Goal: Transaction & Acquisition: Download file/media

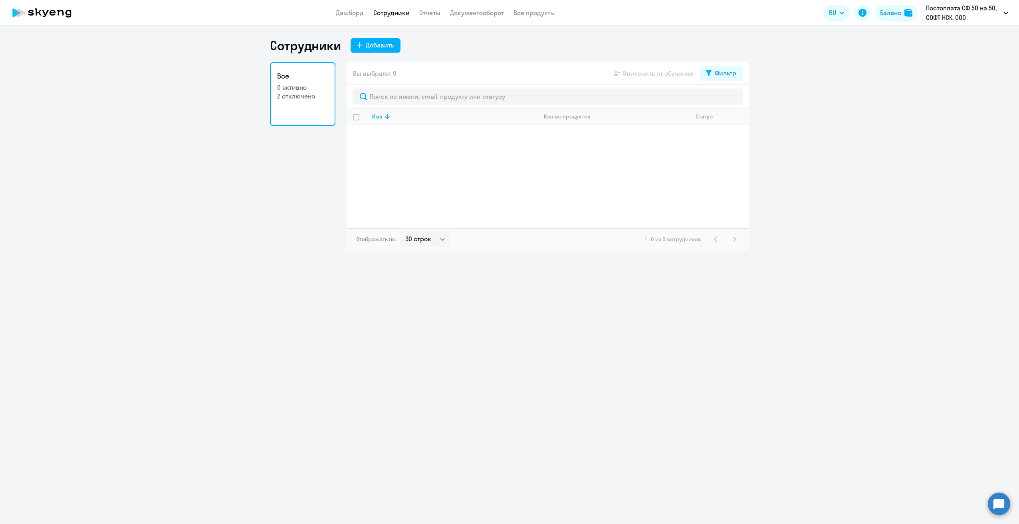
select select "30"
click at [294, 99] on p "2 отключено" at bounding box center [302, 96] width 51 height 9
click at [349, 14] on link "Дашборд" at bounding box center [350, 13] width 28 height 8
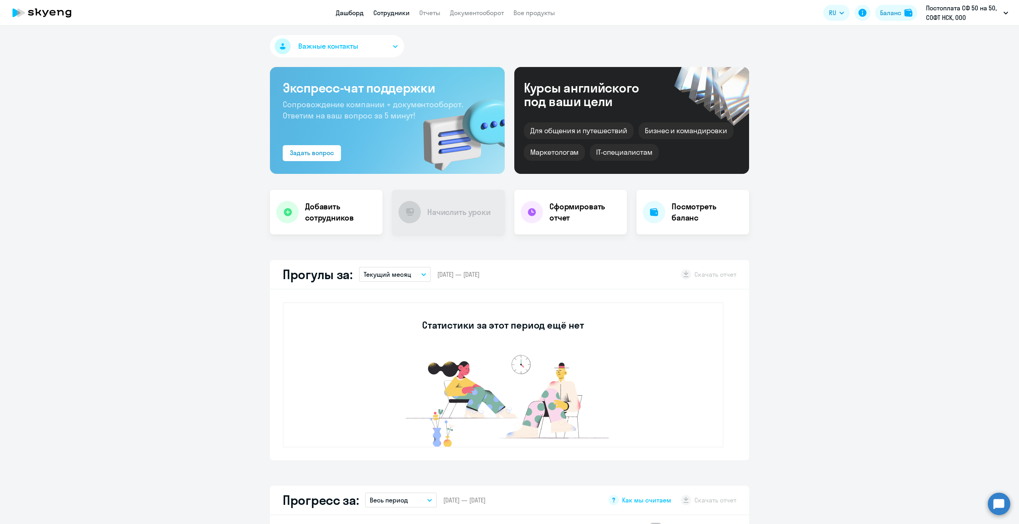
click at [400, 13] on link "Сотрудники" at bounding box center [391, 13] width 36 height 8
select select "30"
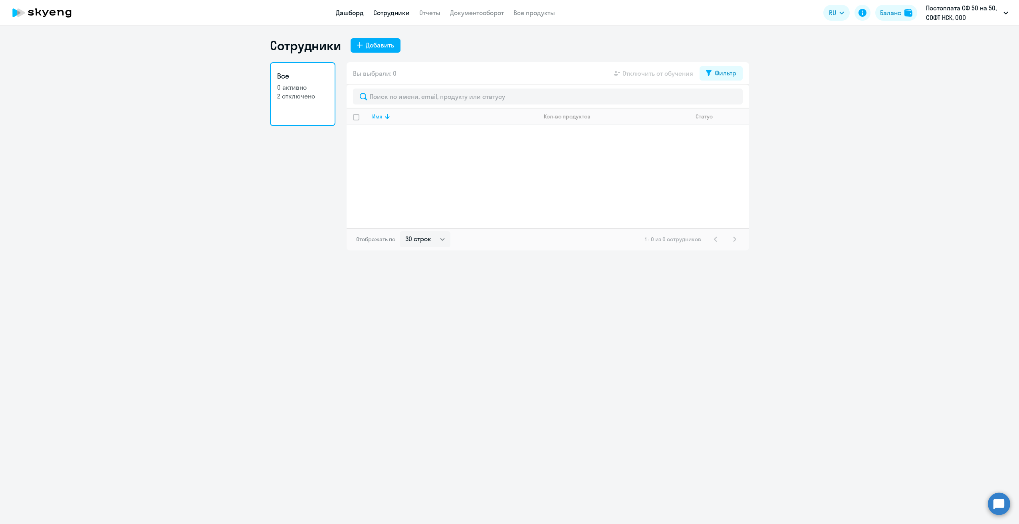
click at [352, 16] on link "Дашборд" at bounding box center [350, 13] width 28 height 8
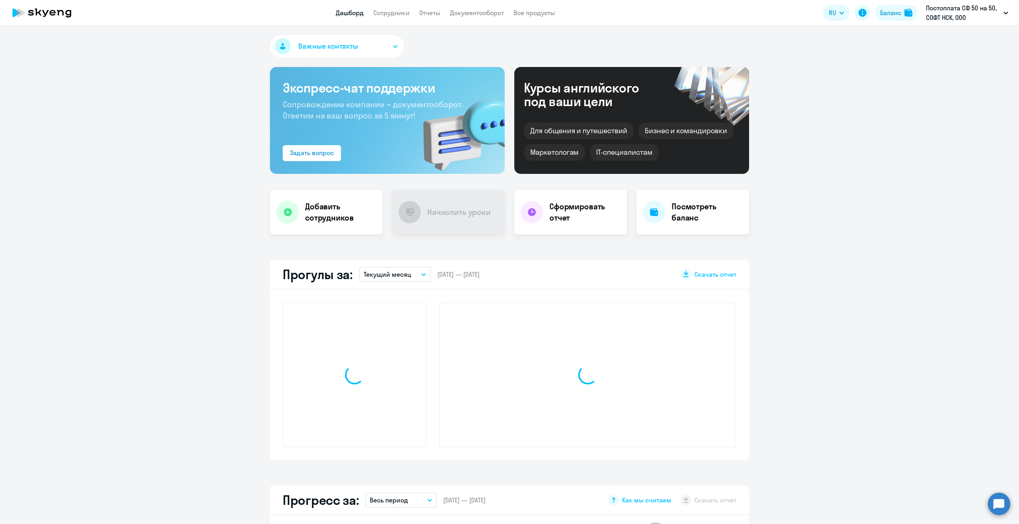
click at [429, 6] on app-header "Дашборд Сотрудники Отчеты Документооборот Все продукты Дашборд Сотрудники Отчет…" at bounding box center [509, 13] width 1019 height 26
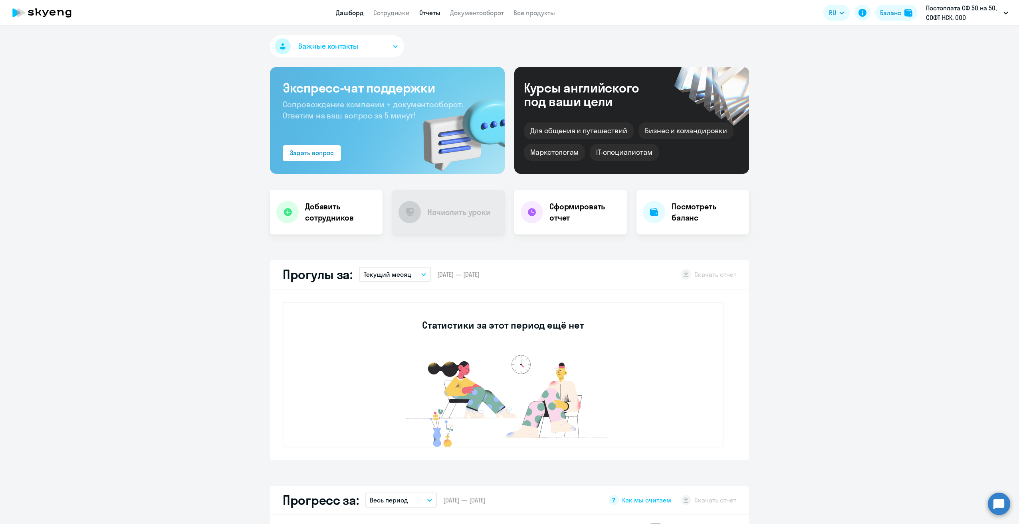
click at [428, 14] on link "Отчеты" at bounding box center [429, 13] width 21 height 8
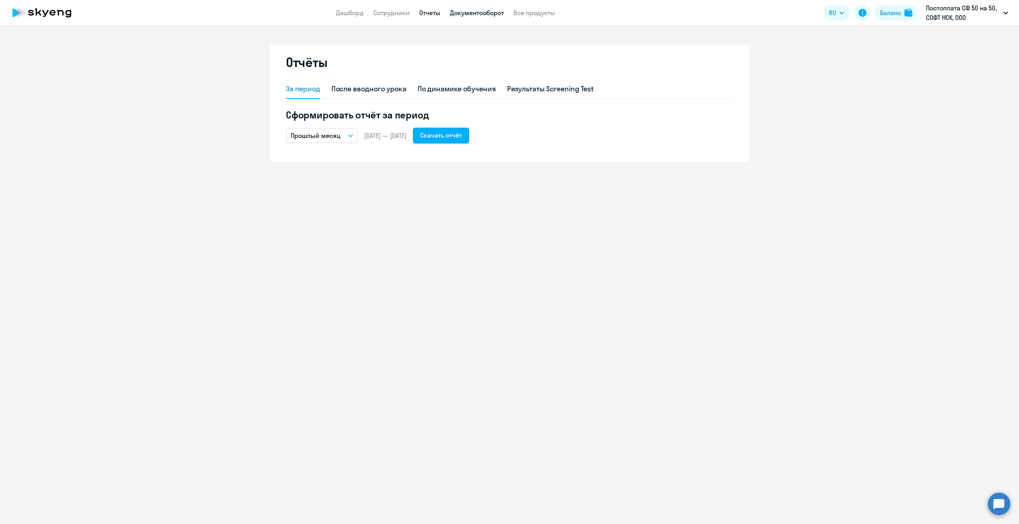
click at [471, 14] on link "Документооборот" at bounding box center [477, 13] width 54 height 8
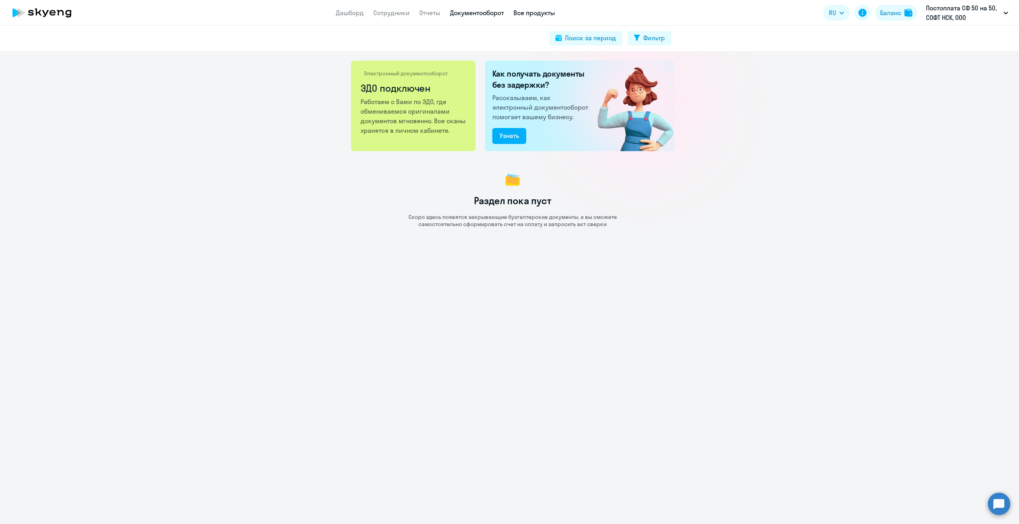
click at [525, 15] on link "Все продукты" at bounding box center [534, 13] width 42 height 8
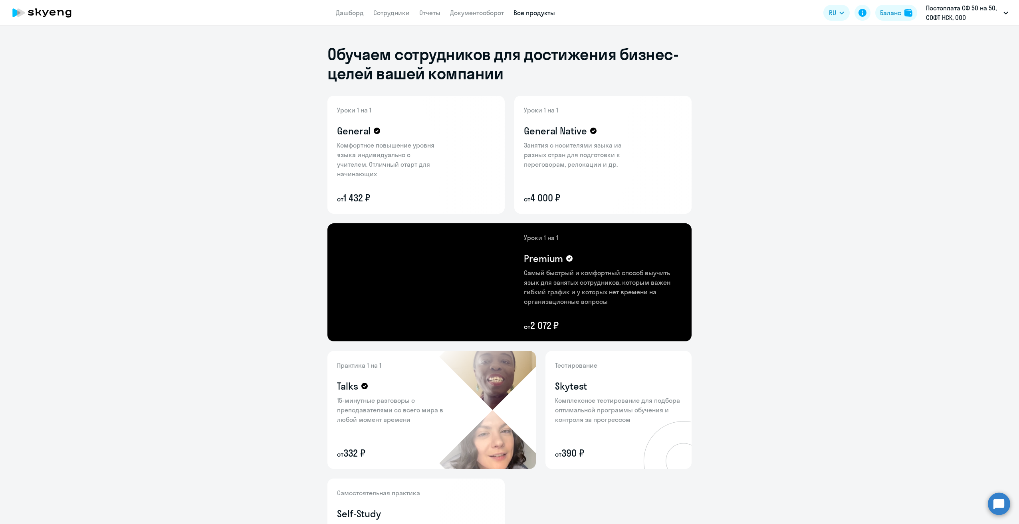
click at [471, 18] on app-header "Дашборд Сотрудники Отчеты Документооборот Все продукты Дашборд Сотрудники Отчет…" at bounding box center [509, 13] width 1019 height 26
click at [486, 13] on link "Документооборот" at bounding box center [477, 13] width 54 height 8
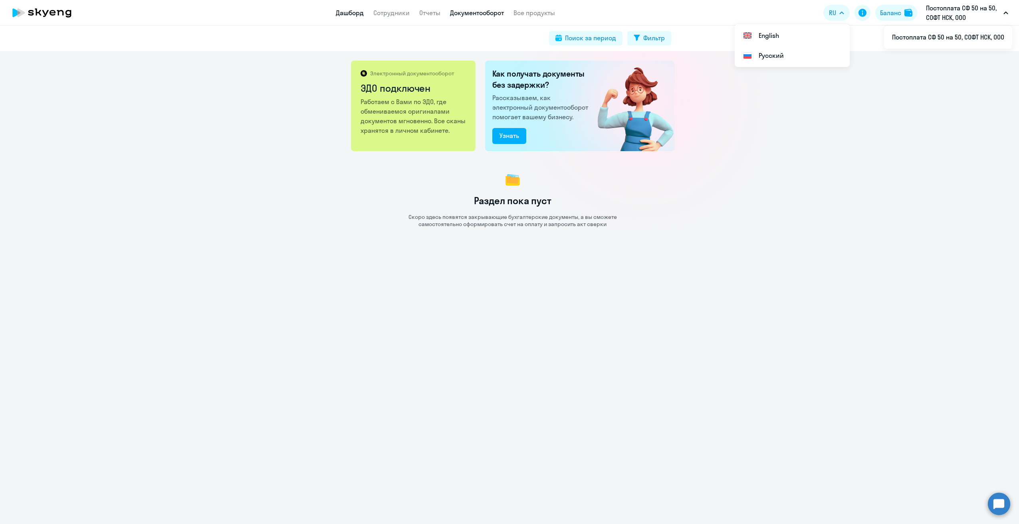
click at [347, 16] on link "Дашборд" at bounding box center [350, 13] width 28 height 8
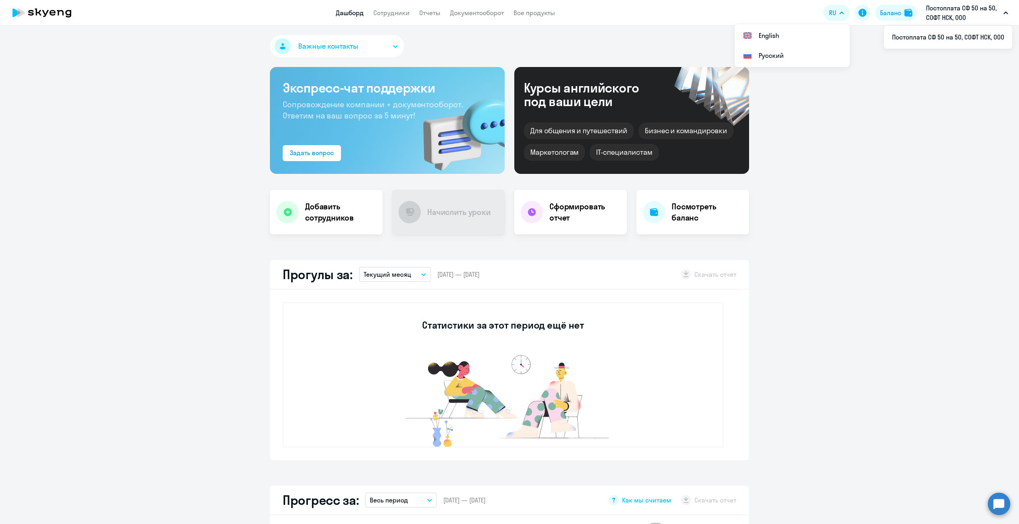
click at [403, 275] on p "Текущий месяц" at bounding box center [387, 275] width 47 height 10
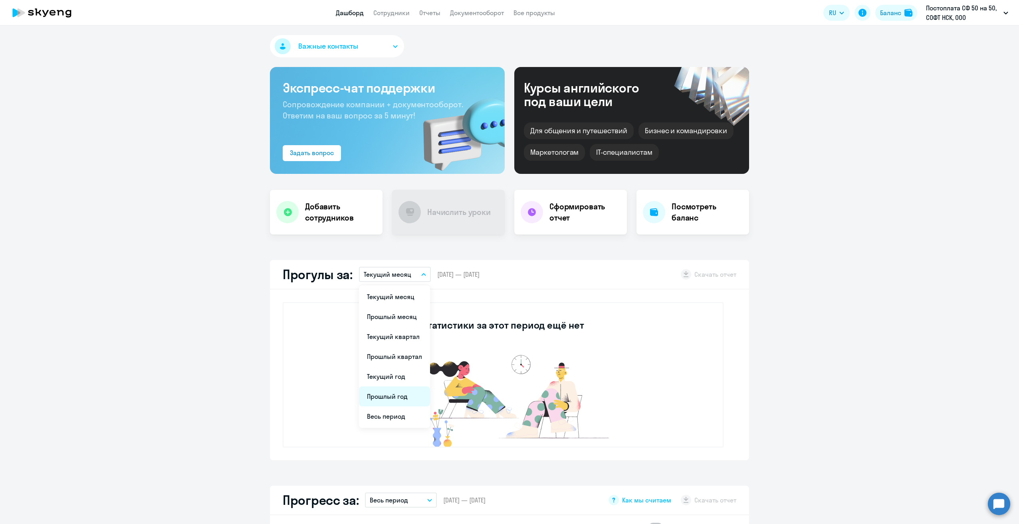
click at [401, 395] on li "Прошлый год" at bounding box center [394, 397] width 71 height 20
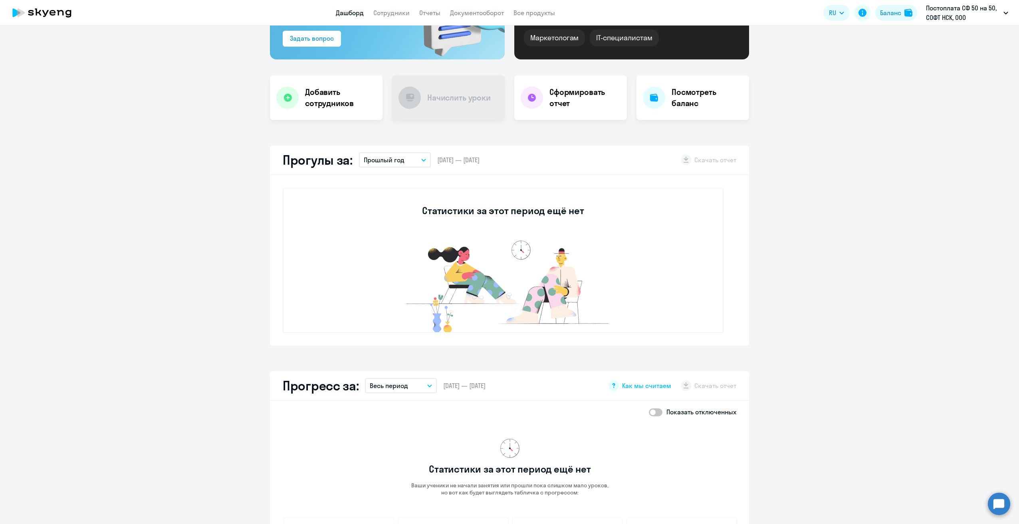
scroll to position [239, 0]
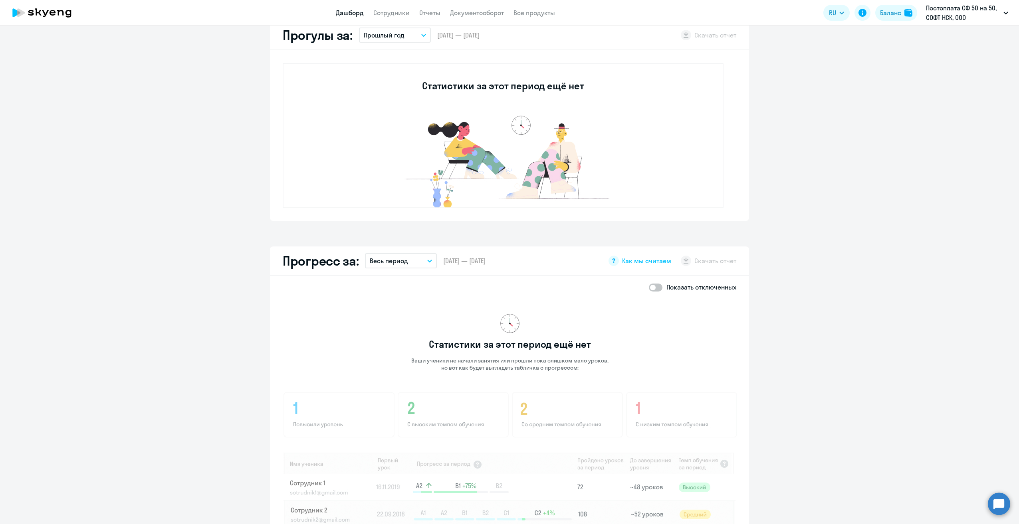
click at [395, 258] on p "Весь период" at bounding box center [389, 261] width 38 height 10
click at [408, 384] on li "Прошлый год" at bounding box center [407, 383] width 84 height 20
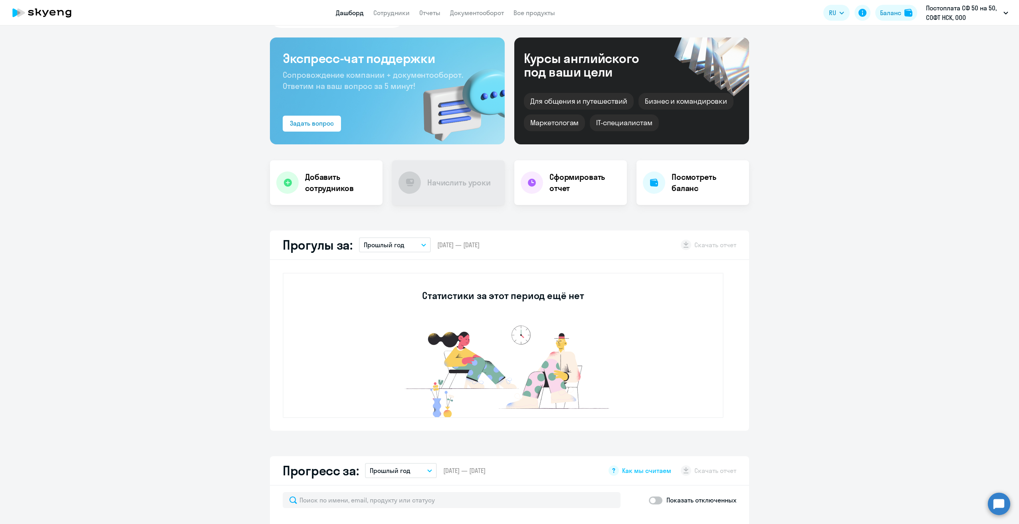
scroll to position [0, 0]
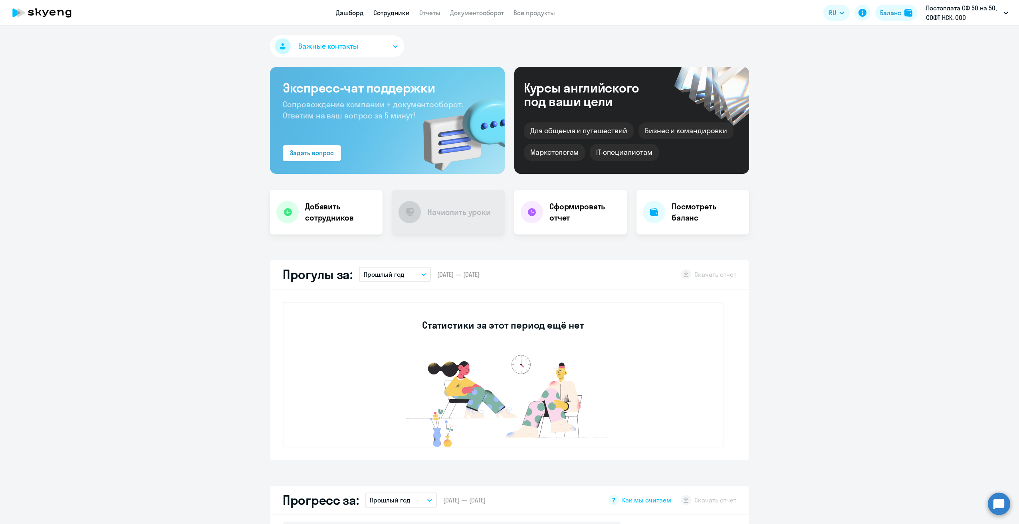
click at [391, 16] on link "Сотрудники" at bounding box center [391, 13] width 36 height 8
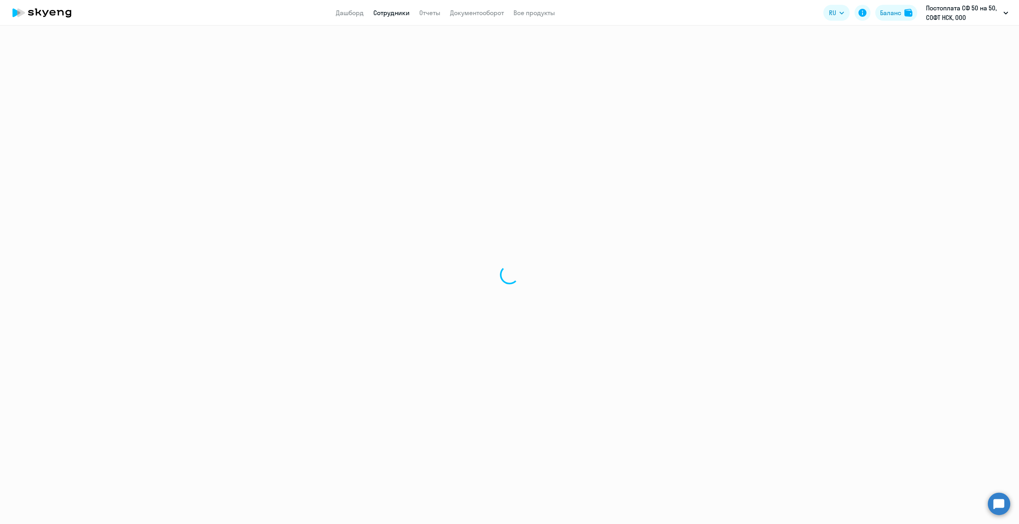
select select "30"
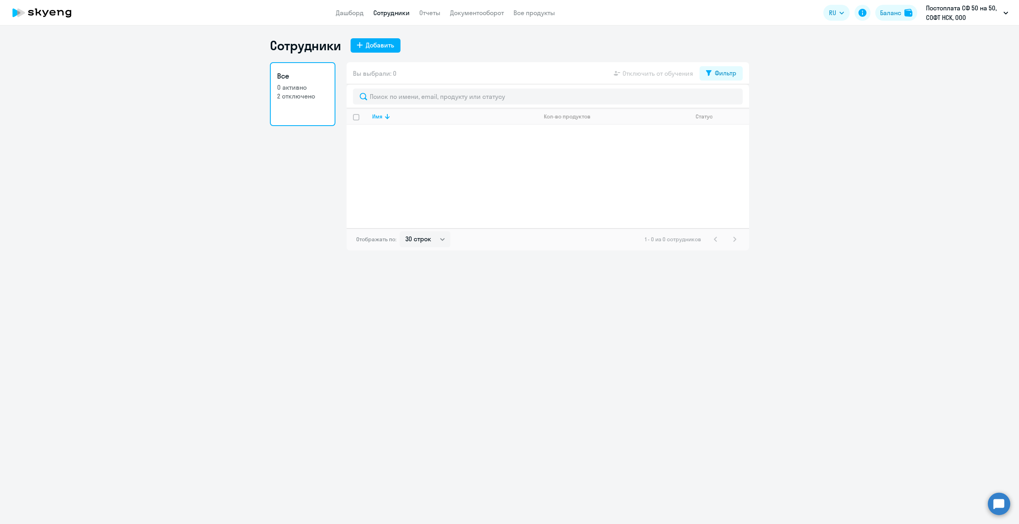
click at [300, 93] on p "2 отключено" at bounding box center [302, 96] width 51 height 9
click at [313, 112] on link "Все 0 активно 2 отключено" at bounding box center [302, 94] width 65 height 64
click at [312, 112] on link "Все 0 активно 2 отключено" at bounding box center [302, 94] width 65 height 64
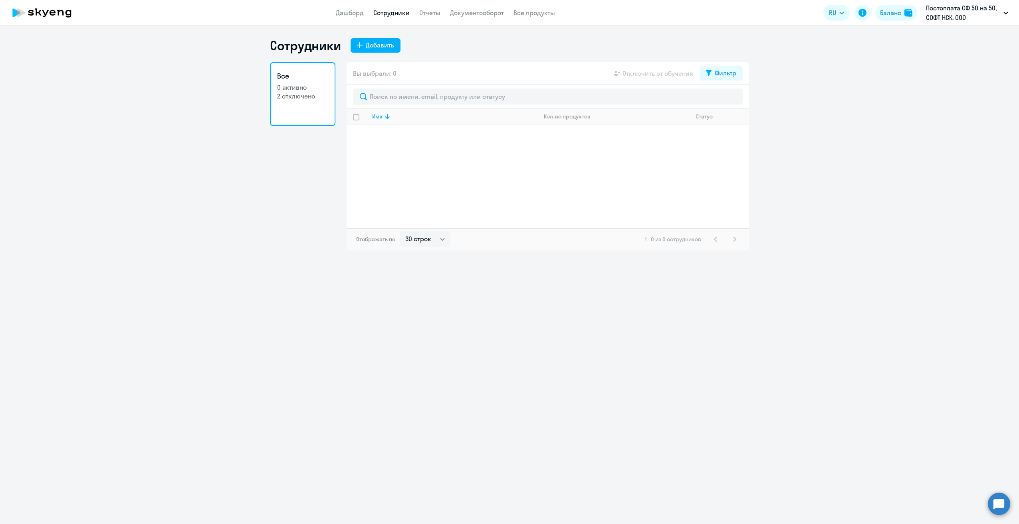
click at [312, 112] on link "Все 0 активно 2 отключено" at bounding box center [302, 94] width 65 height 64
click at [384, 117] on icon at bounding box center [387, 117] width 10 height 10
click at [433, 14] on link "Отчеты" at bounding box center [429, 13] width 21 height 8
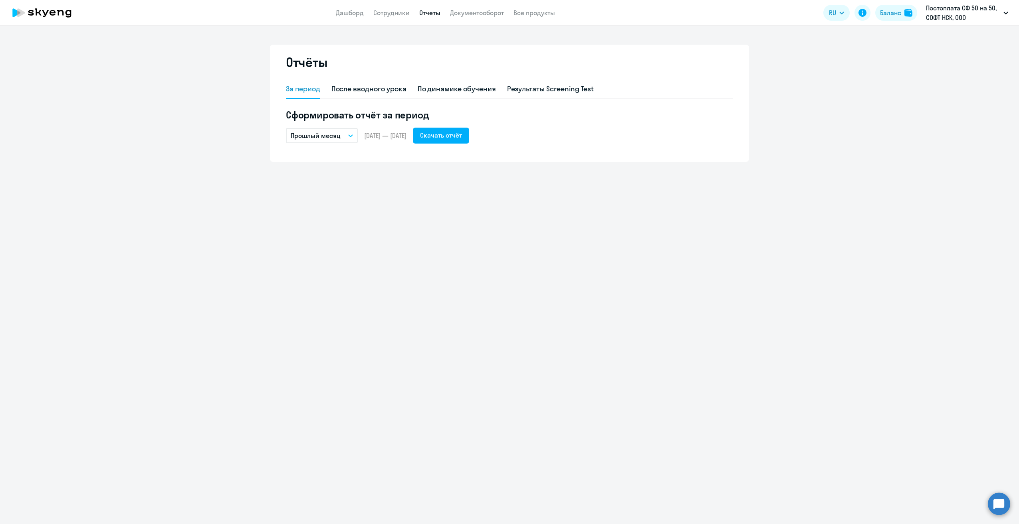
click at [349, 135] on icon "button" at bounding box center [350, 136] width 4 height 2
click at [325, 279] on li "Весь период" at bounding box center [328, 278] width 84 height 20
click at [462, 132] on div "Скачать отчёт" at bounding box center [441, 136] width 42 height 10
click at [356, 7] on app-header "Дашборд Сотрудники Отчеты Документооборот Все продукты Дашборд Сотрудники Отчет…" at bounding box center [509, 13] width 1019 height 26
click at [356, 13] on link "Дашборд" at bounding box center [350, 13] width 28 height 8
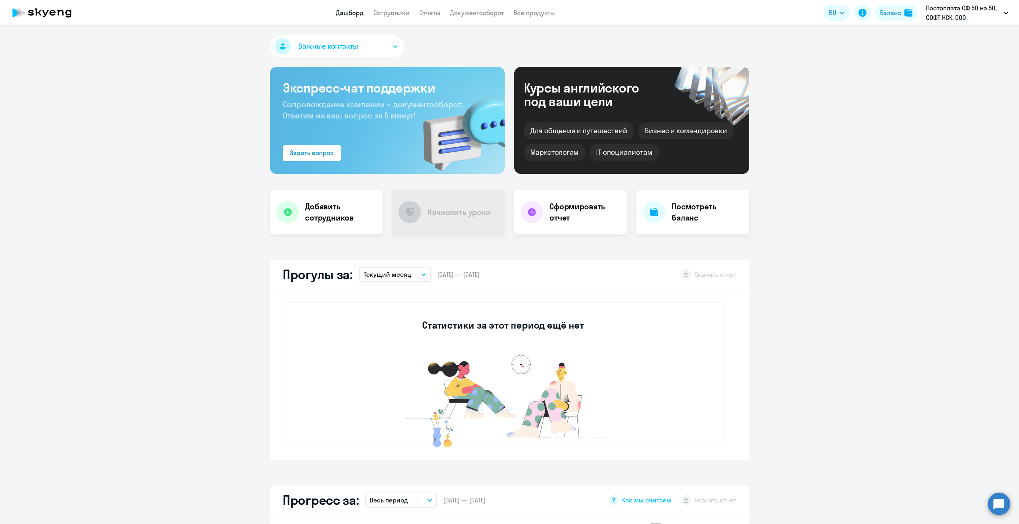
click at [377, 44] on button "Важные контакты" at bounding box center [337, 46] width 134 height 22
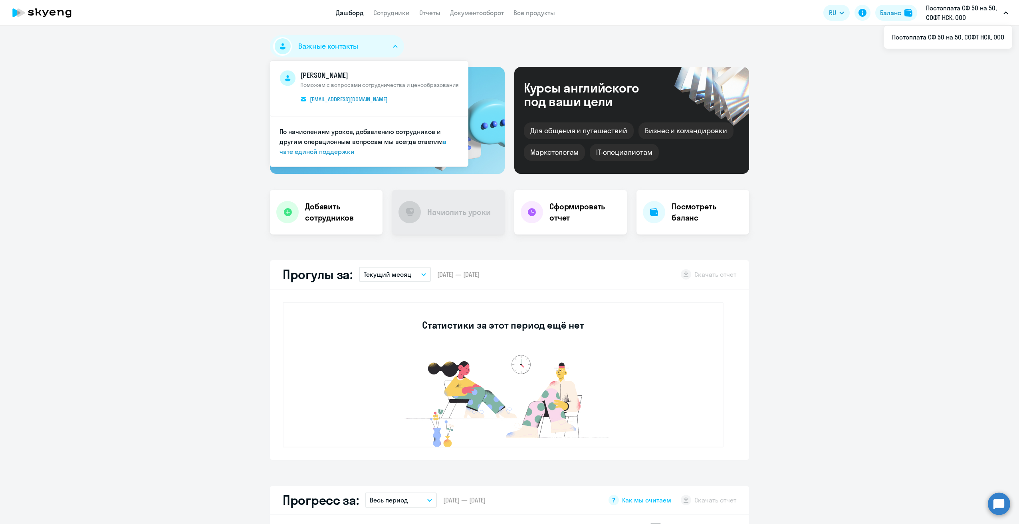
click at [171, 58] on ng-component "Важные контакты [PERSON_NAME] Поможем с вопросами сотрудничества и ценообразова…" at bounding box center [509, 446] width 1019 height 822
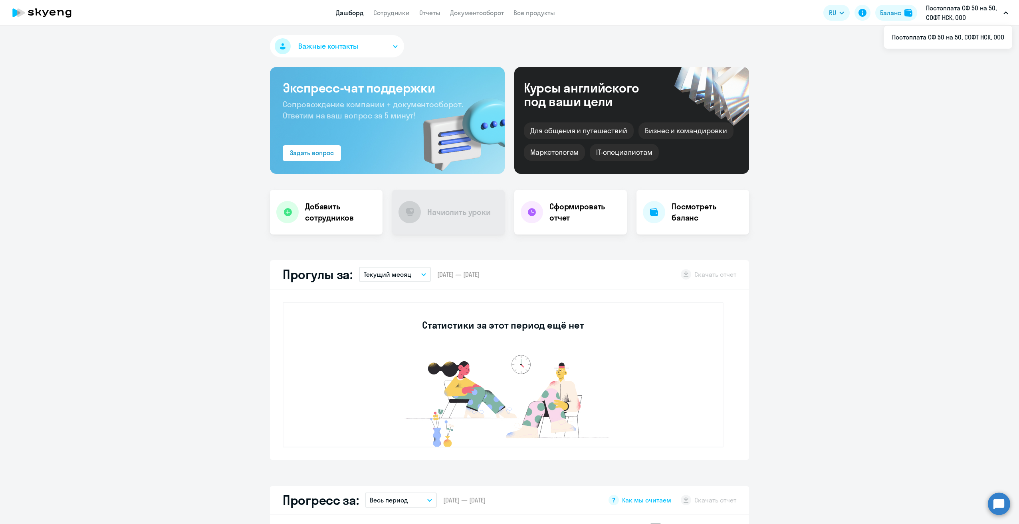
click at [997, 13] on p "Постоплата СФ 50 на 50, СОФТ НСК, ООО" at bounding box center [963, 12] width 74 height 19
drag, startPoint x: 922, startPoint y: 132, endPoint x: 918, endPoint y: 129, distance: 5.5
click at [921, 132] on ng-component "Важные контакты [PERSON_NAME] Поможем с вопросами сотрудничества и ценообразова…" at bounding box center [509, 446] width 1019 height 822
click at [358, 46] on button "Важные контакты" at bounding box center [337, 46] width 134 height 22
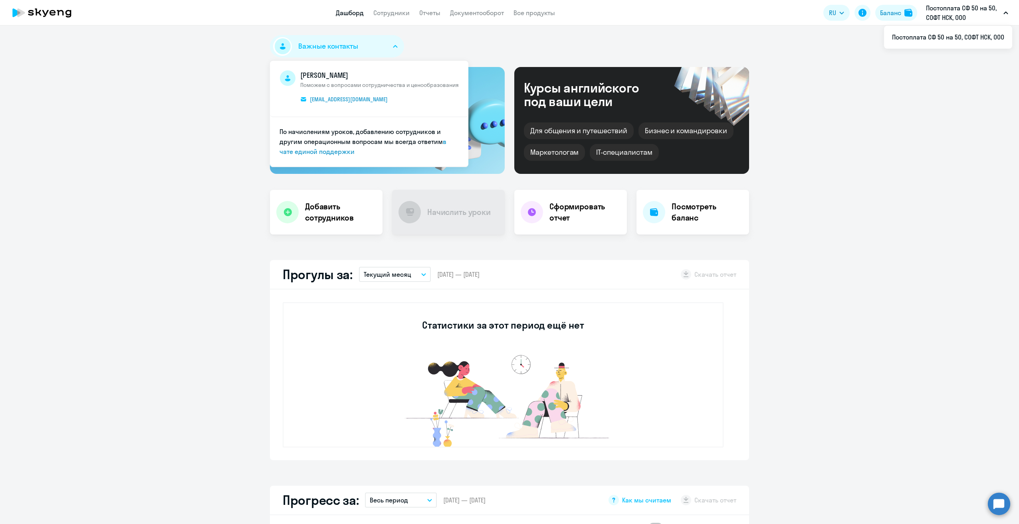
click at [1007, 16] on button "Постоплата СФ 50 на 50, СОФТ НСК, ООО" at bounding box center [967, 12] width 90 height 19
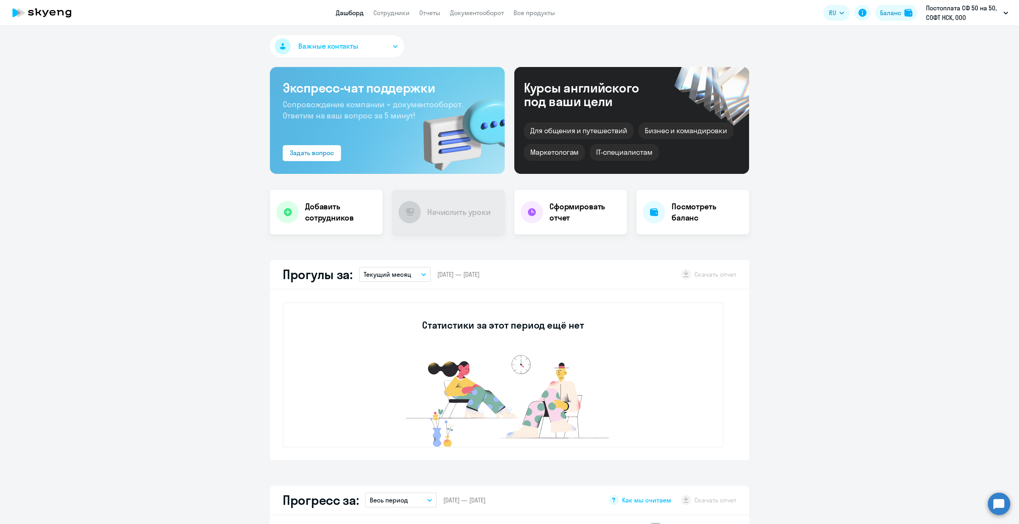
click at [1005, 16] on button "Постоплата СФ 50 на 50, СОФТ НСК, ООО" at bounding box center [967, 12] width 90 height 19
click at [893, 15] on div "Баланс" at bounding box center [890, 13] width 21 height 10
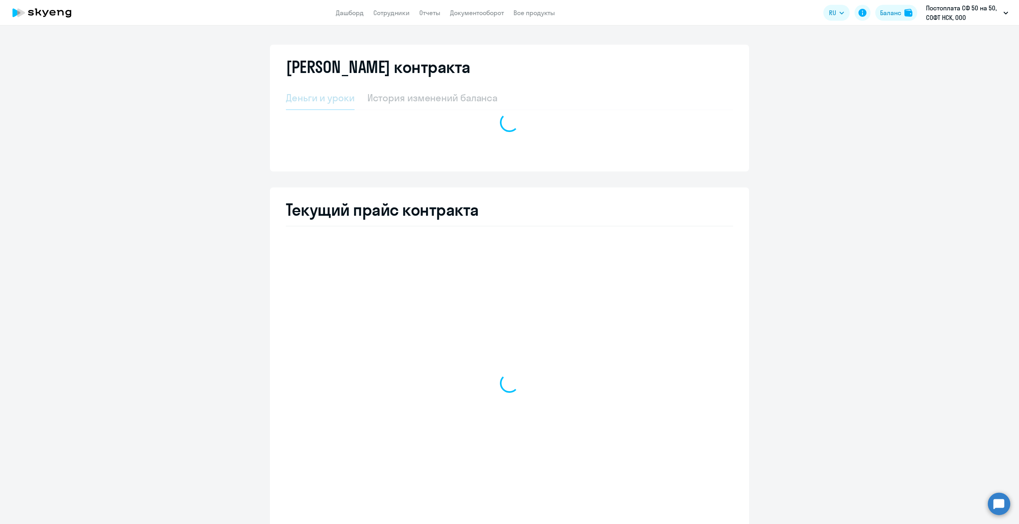
select select "english_adult_not_native_speaker"
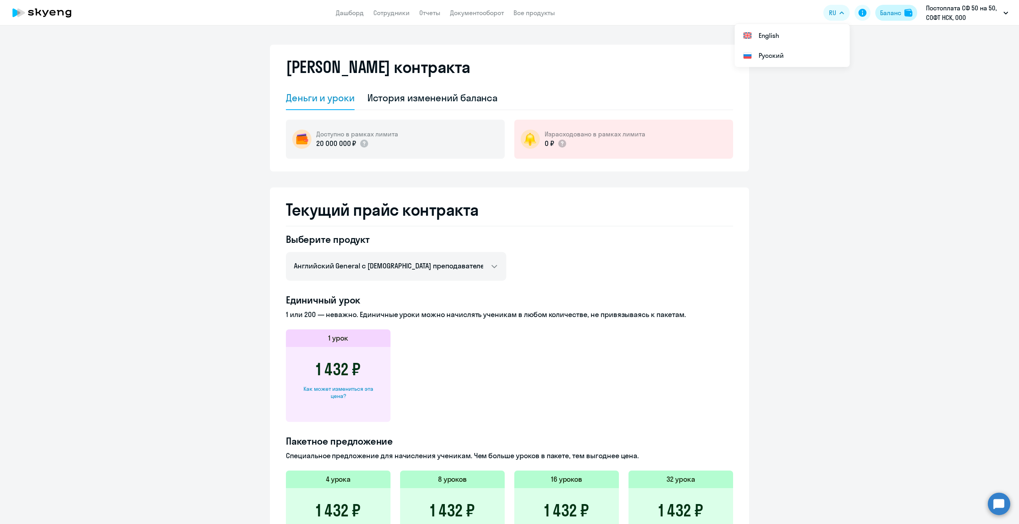
drag, startPoint x: 879, startPoint y: 14, endPoint x: 855, endPoint y: 14, distance: 23.6
click at [879, 14] on div "Баланс" at bounding box center [889, 13] width 22 height 10
click at [856, 12] on button at bounding box center [862, 13] width 16 height 16
click at [346, 11] on link "Дашборд" at bounding box center [350, 13] width 28 height 8
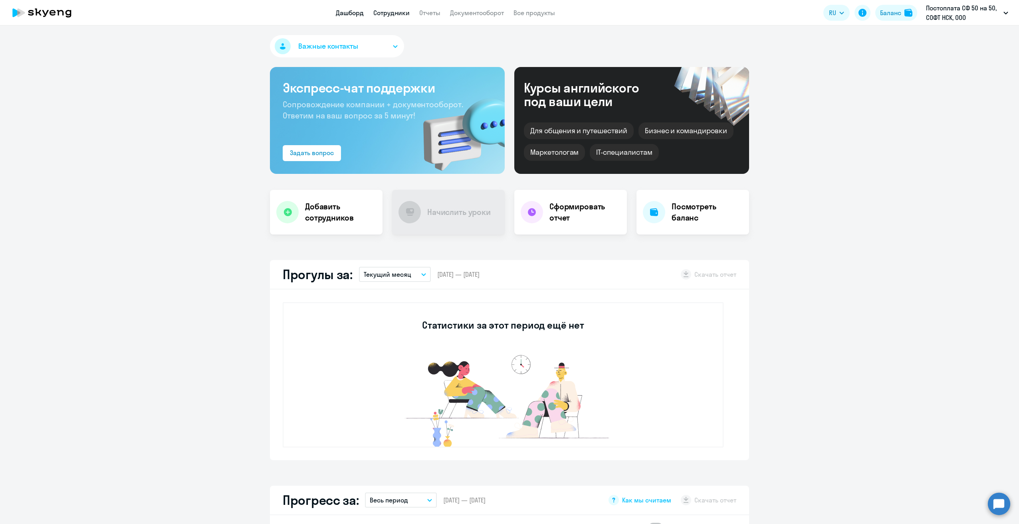
click at [388, 11] on link "Сотрудники" at bounding box center [391, 13] width 36 height 8
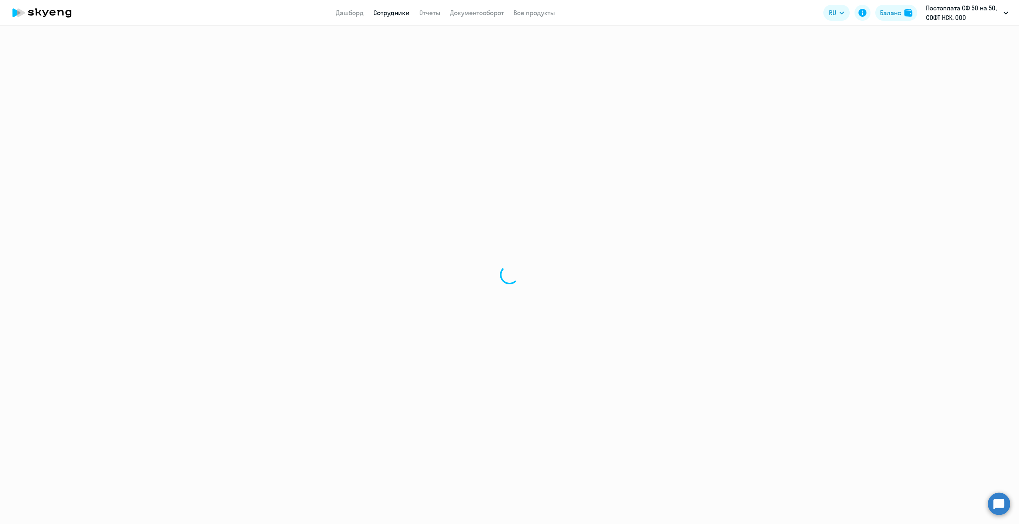
select select "30"
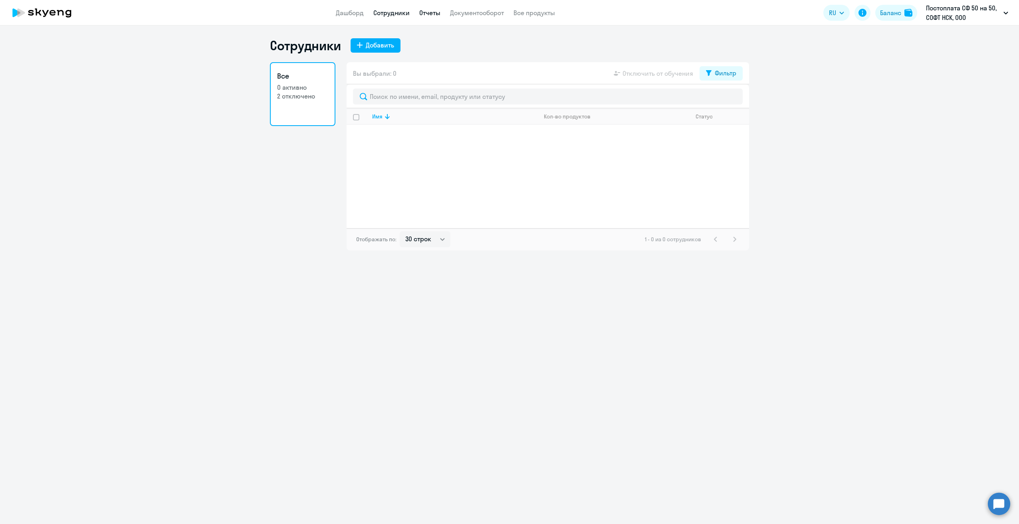
click at [434, 14] on link "Отчеты" at bounding box center [429, 13] width 21 height 8
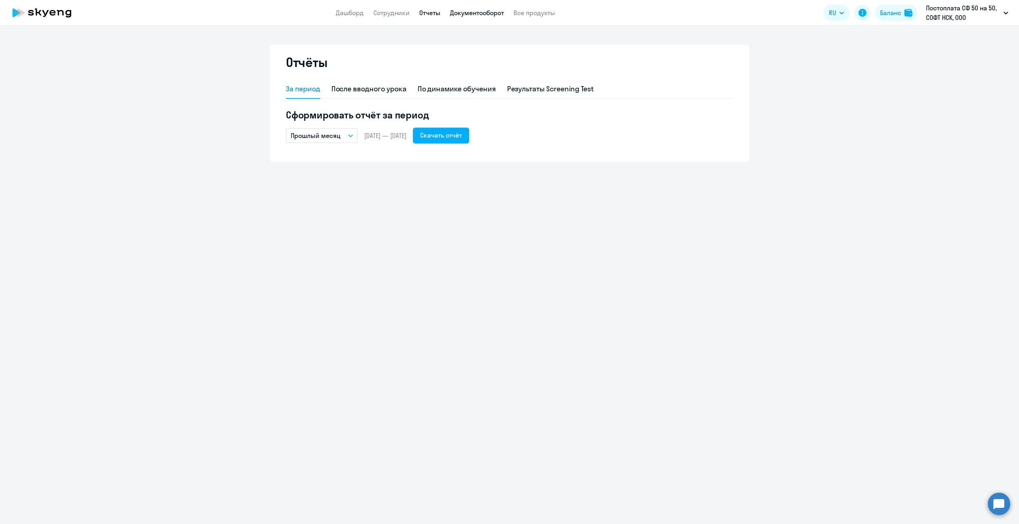
click at [485, 16] on link "Документооборот" at bounding box center [477, 13] width 54 height 8
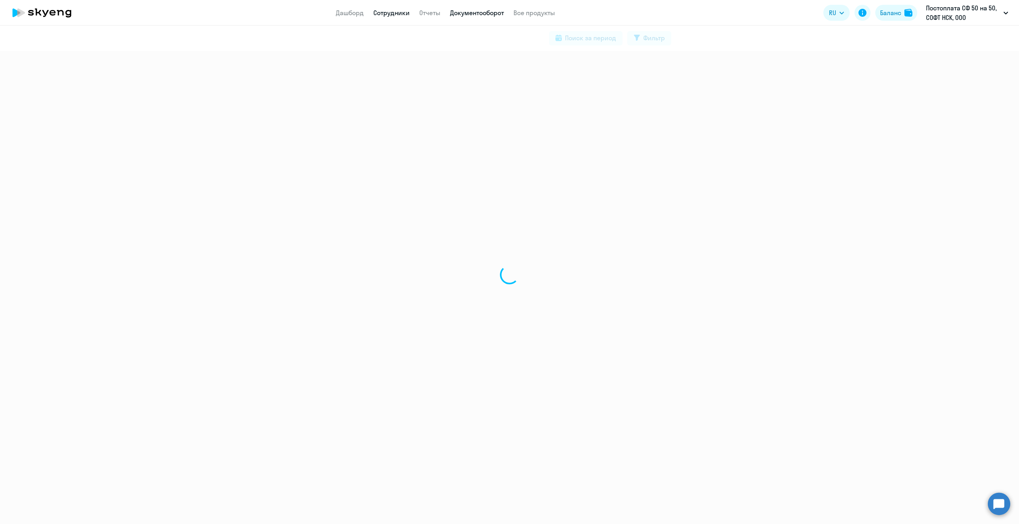
click at [399, 16] on link "Сотрудники" at bounding box center [391, 13] width 36 height 8
select select "30"
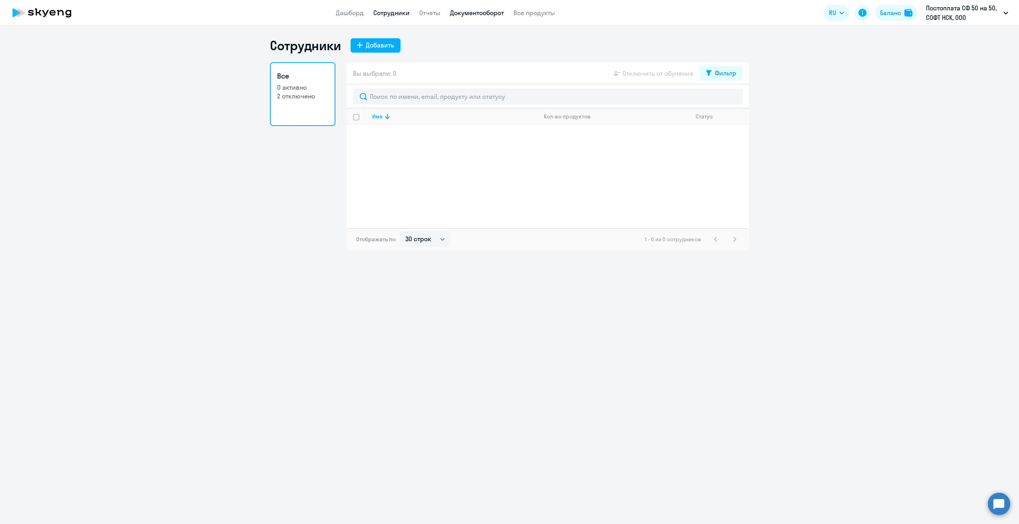
click at [458, 12] on link "Документооборот" at bounding box center [477, 13] width 54 height 8
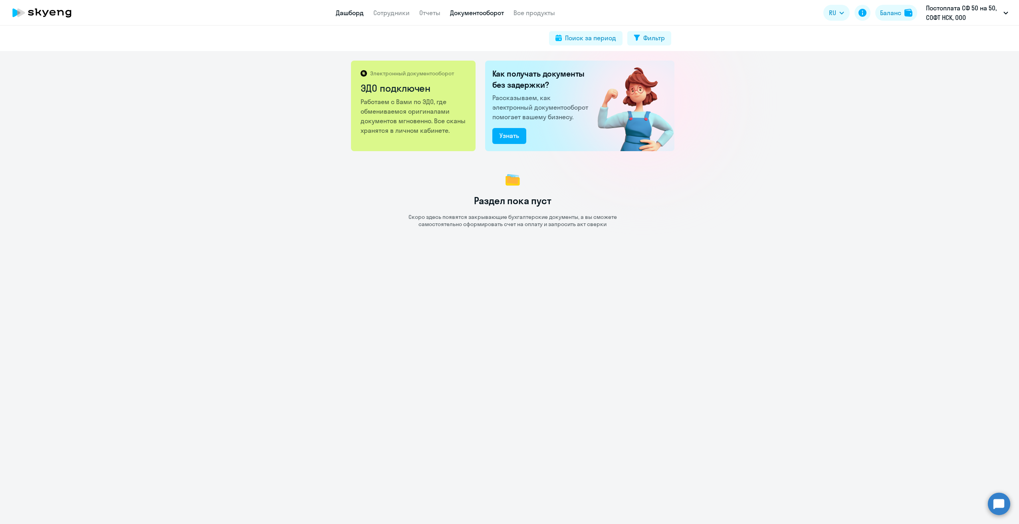
click at [355, 12] on link "Дашборд" at bounding box center [350, 13] width 28 height 8
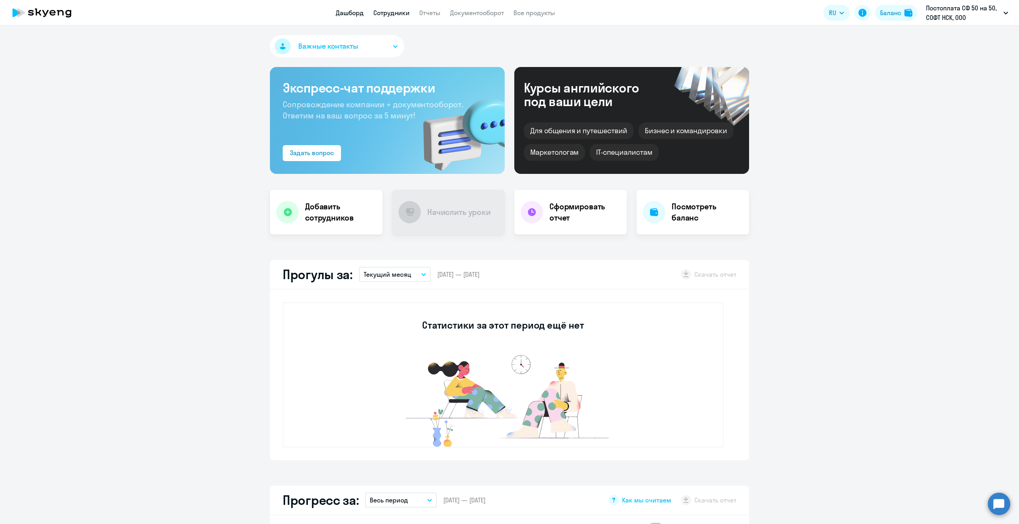
click at [376, 11] on link "Сотрудники" at bounding box center [391, 13] width 36 height 8
select select "30"
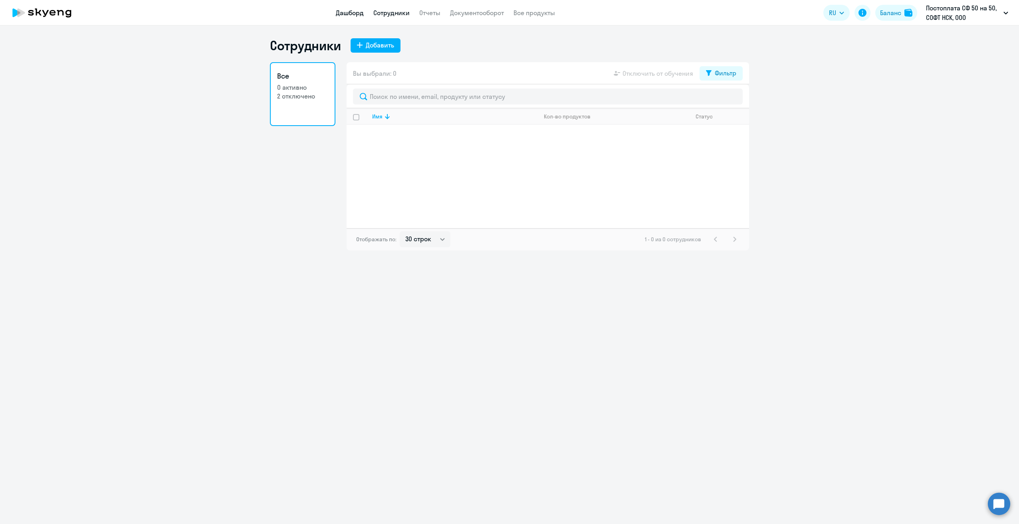
click at [347, 12] on link "Дашборд" at bounding box center [350, 13] width 28 height 8
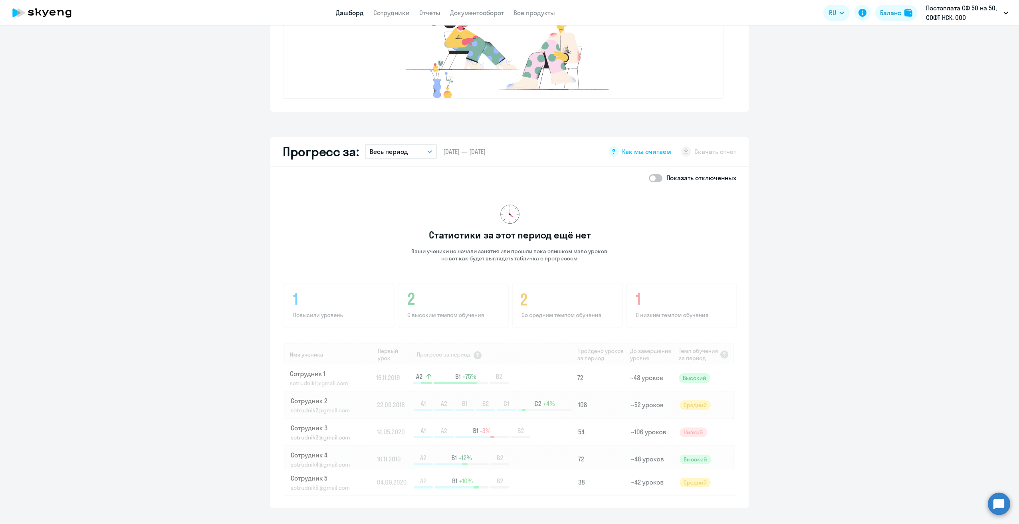
drag, startPoint x: 455, startPoint y: 310, endPoint x: 454, endPoint y: 302, distance: 8.1
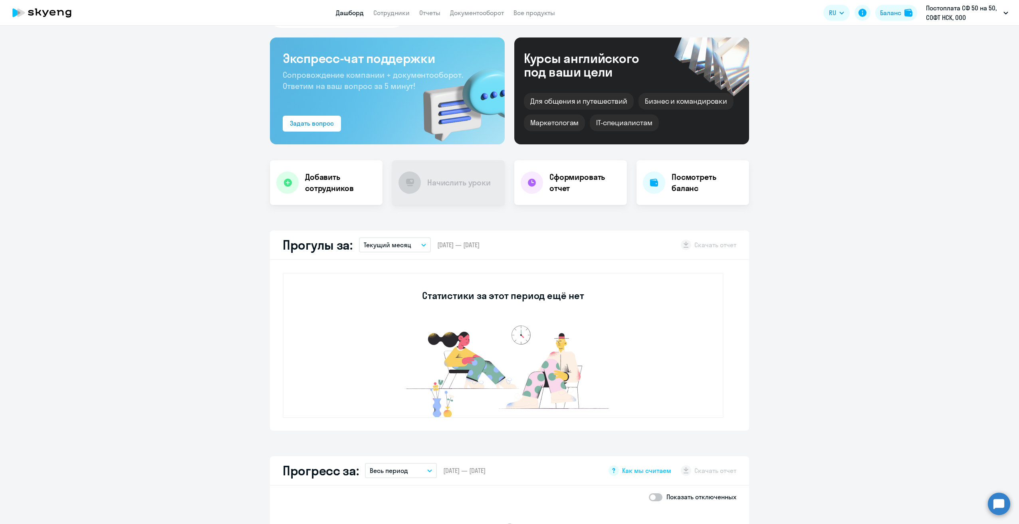
drag, startPoint x: 454, startPoint y: 302, endPoint x: 225, endPoint y: 257, distance: 233.0
click at [224, 247] on app-truancy-attendance-dashboard "Прогулы за: Текущий месяц – [DATE] — [DATE] Скачать отчет Статистики за этот пе…" at bounding box center [509, 331] width 1019 height 200
